Goal: Information Seeking & Learning: Learn about a topic

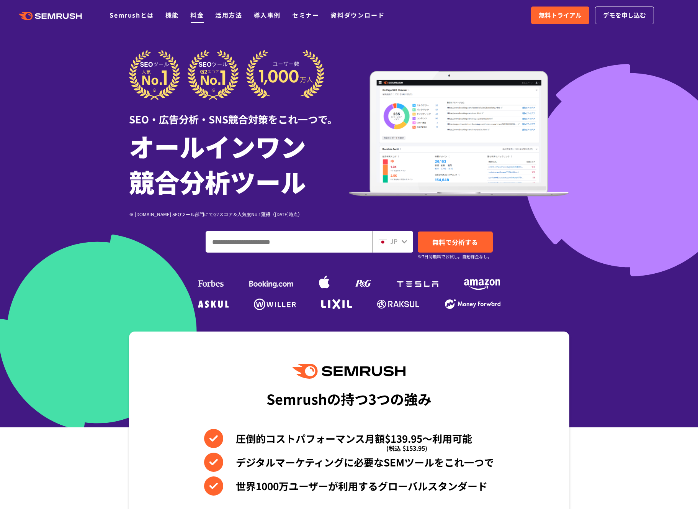
click at [192, 13] on link "料金" at bounding box center [196, 14] width 13 height 9
